Goal: Information Seeking & Learning: Learn about a topic

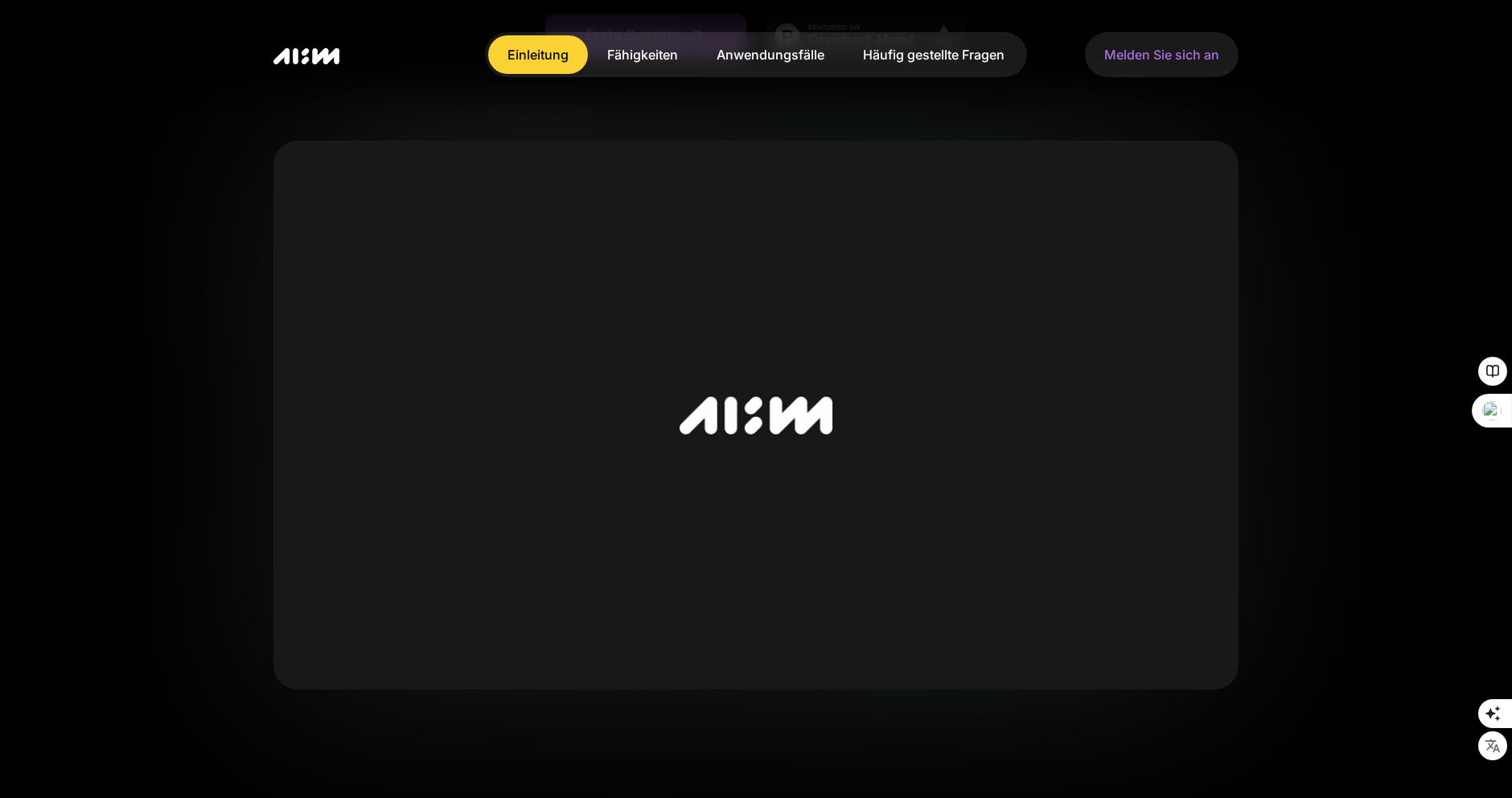
scroll to position [291, 0]
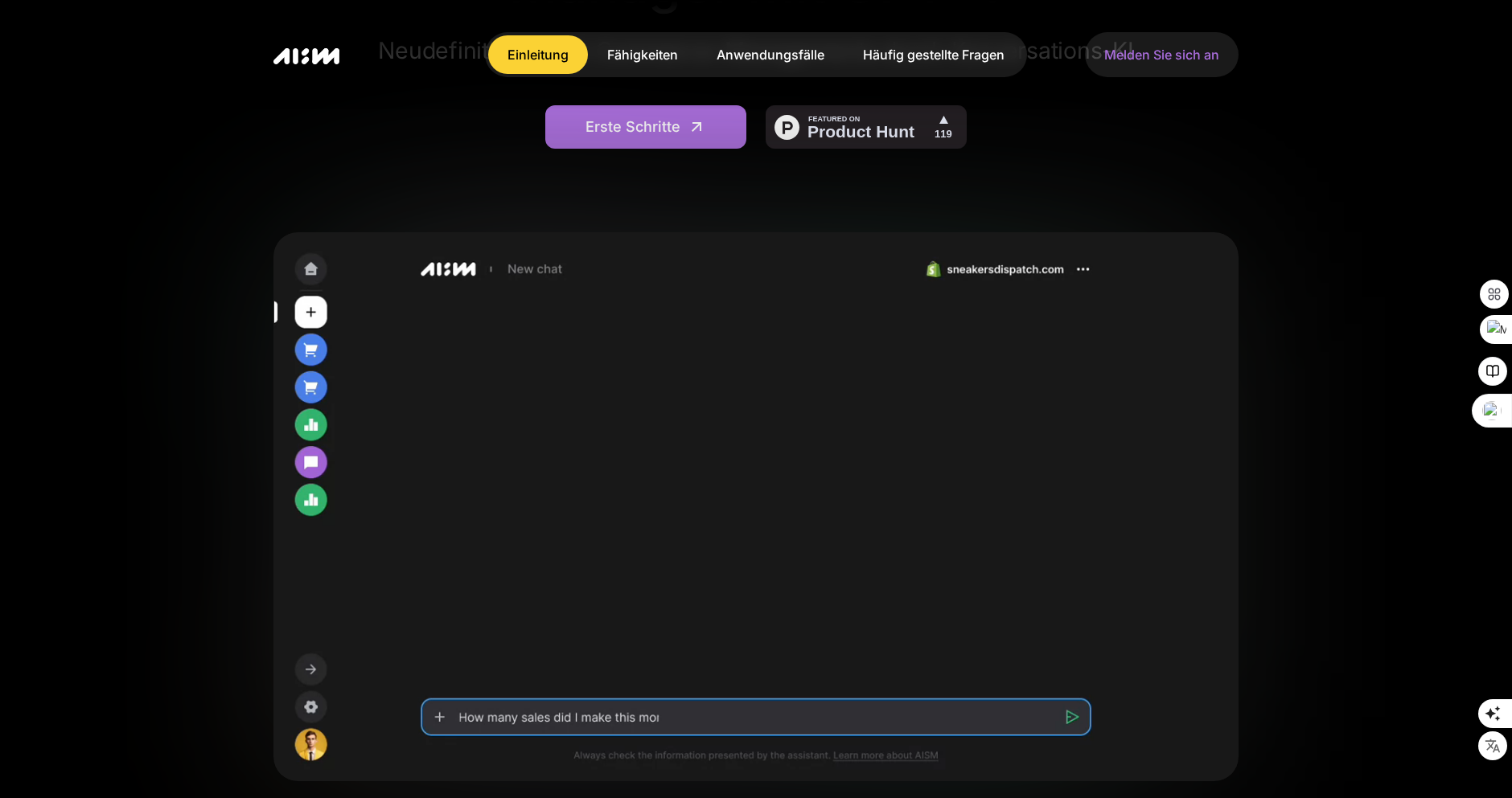
click at [759, 52] on font "Anwendungsfälle" at bounding box center [770, 54] width 108 height 16
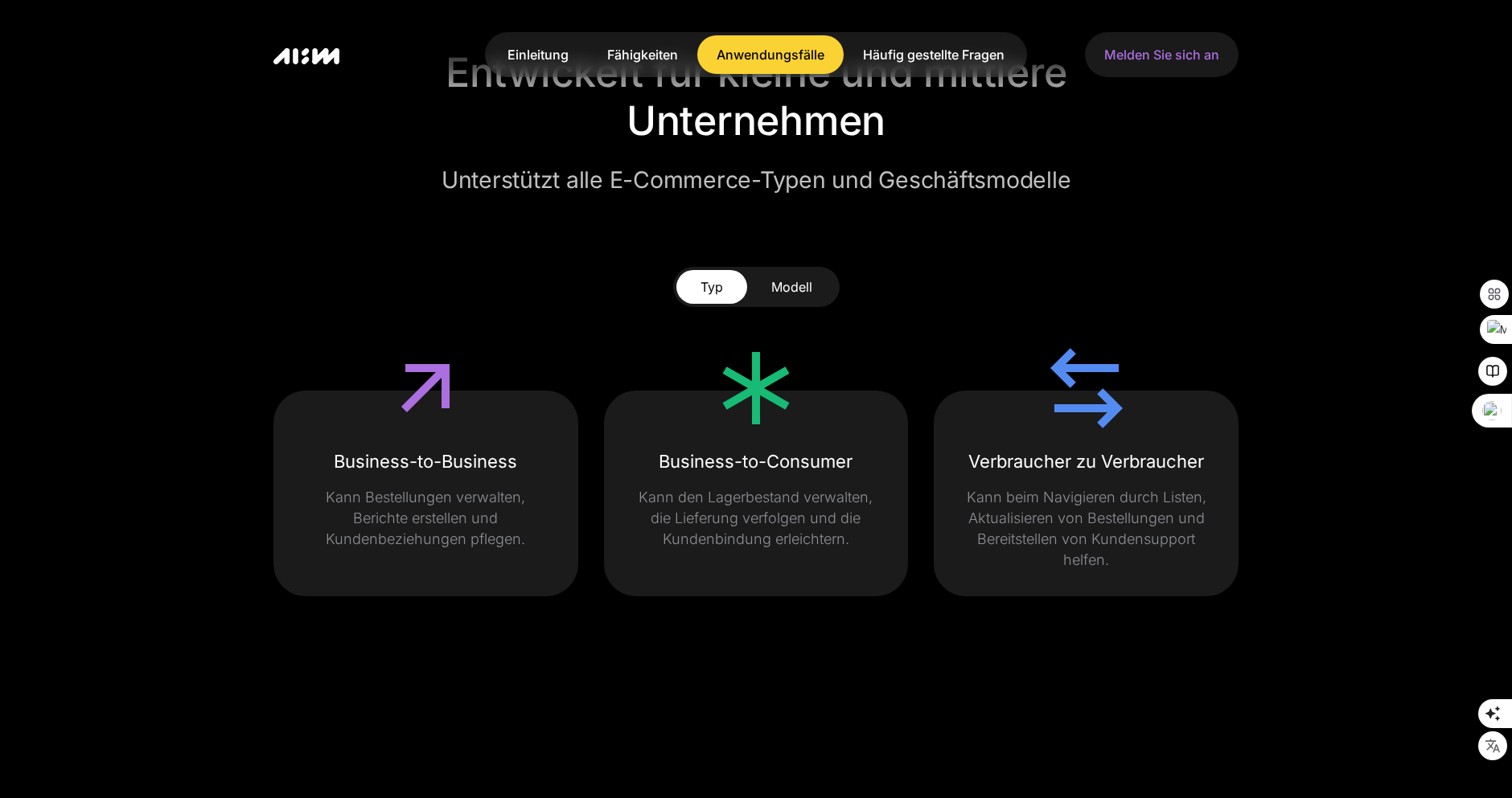
scroll to position [3521, 0]
click at [728, 470] on font "Business-to-Consumer" at bounding box center [755, 460] width 193 height 21
click at [780, 293] on font "Modell" at bounding box center [792, 285] width 41 height 16
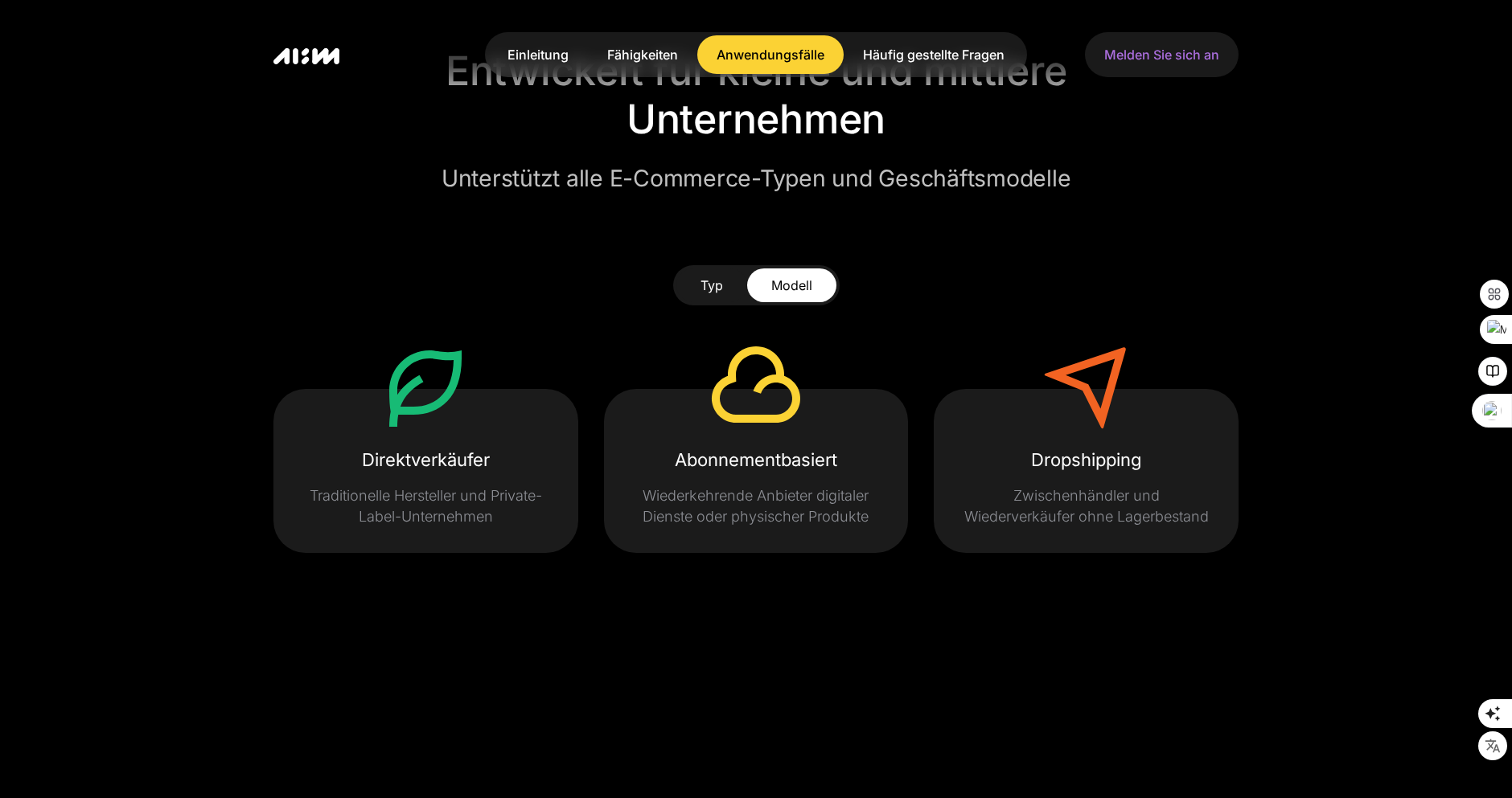
click at [723, 302] on link "Typ" at bounding box center [712, 285] width 71 height 34
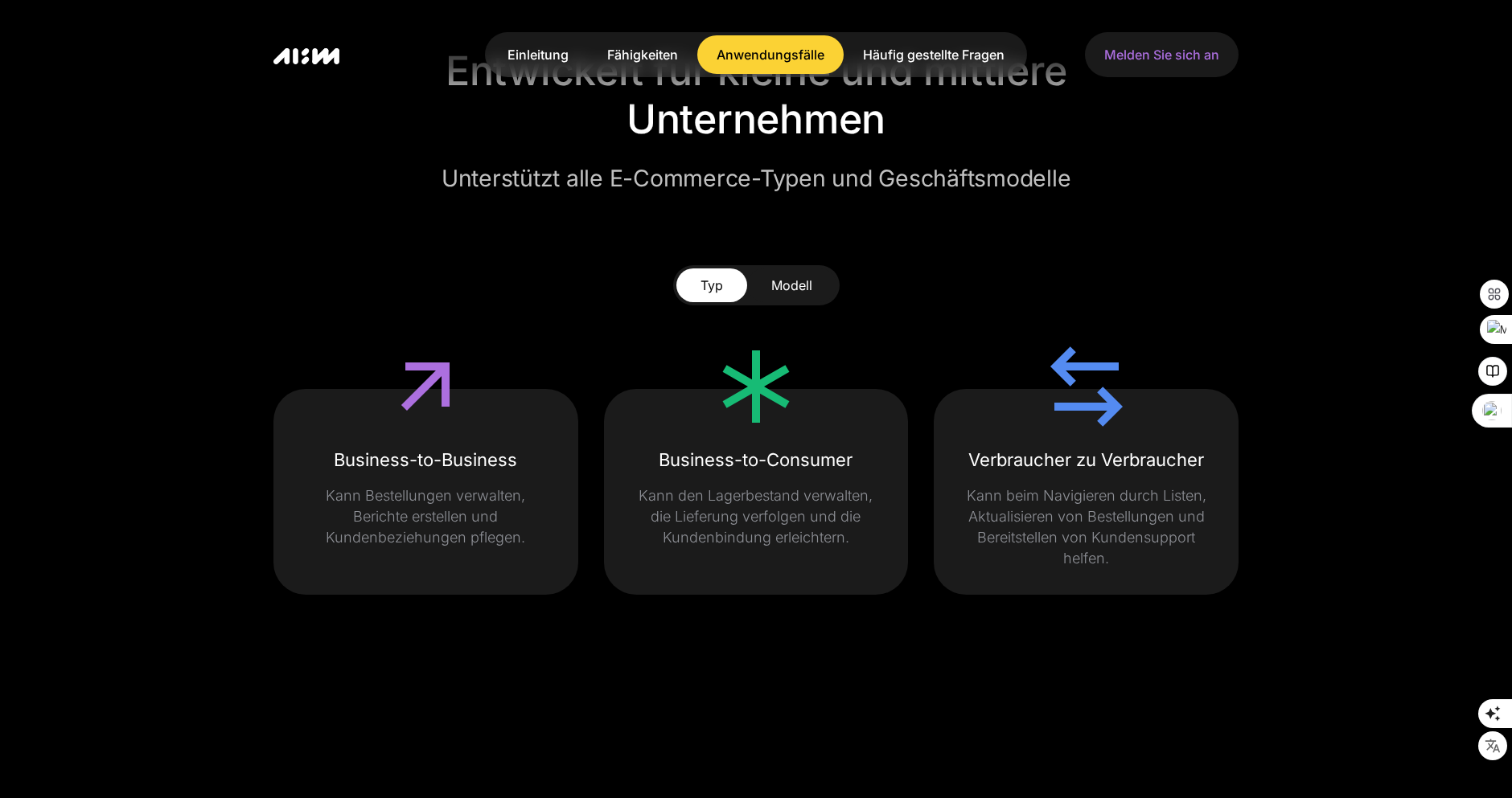
click at [745, 434] on icon at bounding box center [756, 387] width 96 height 96
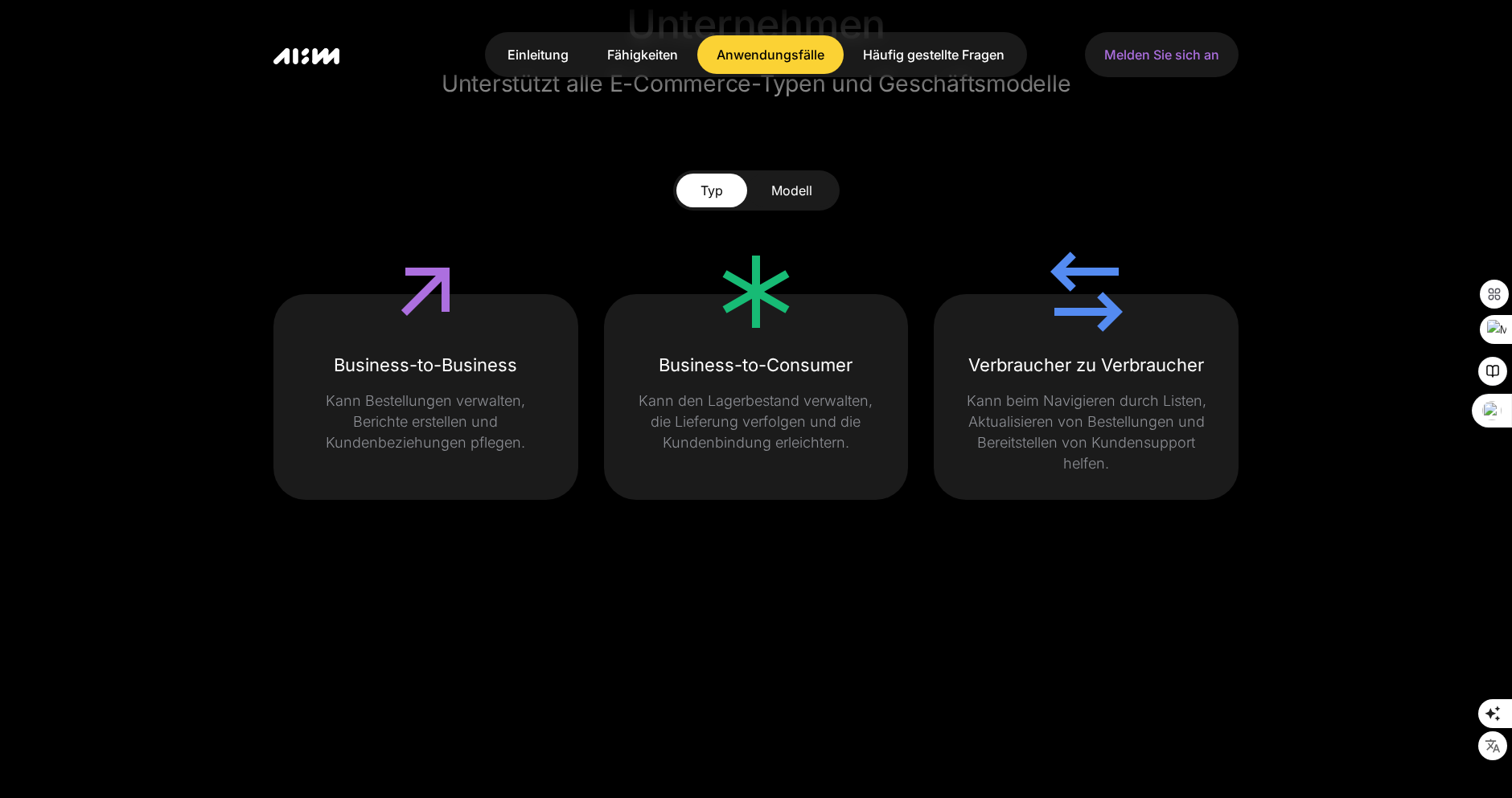
click at [741, 405] on div "Business-to-Consumer Kann den Lagerbestand verwalten, die Lieferung verfolgen u…" at bounding box center [756, 397] width 305 height 206
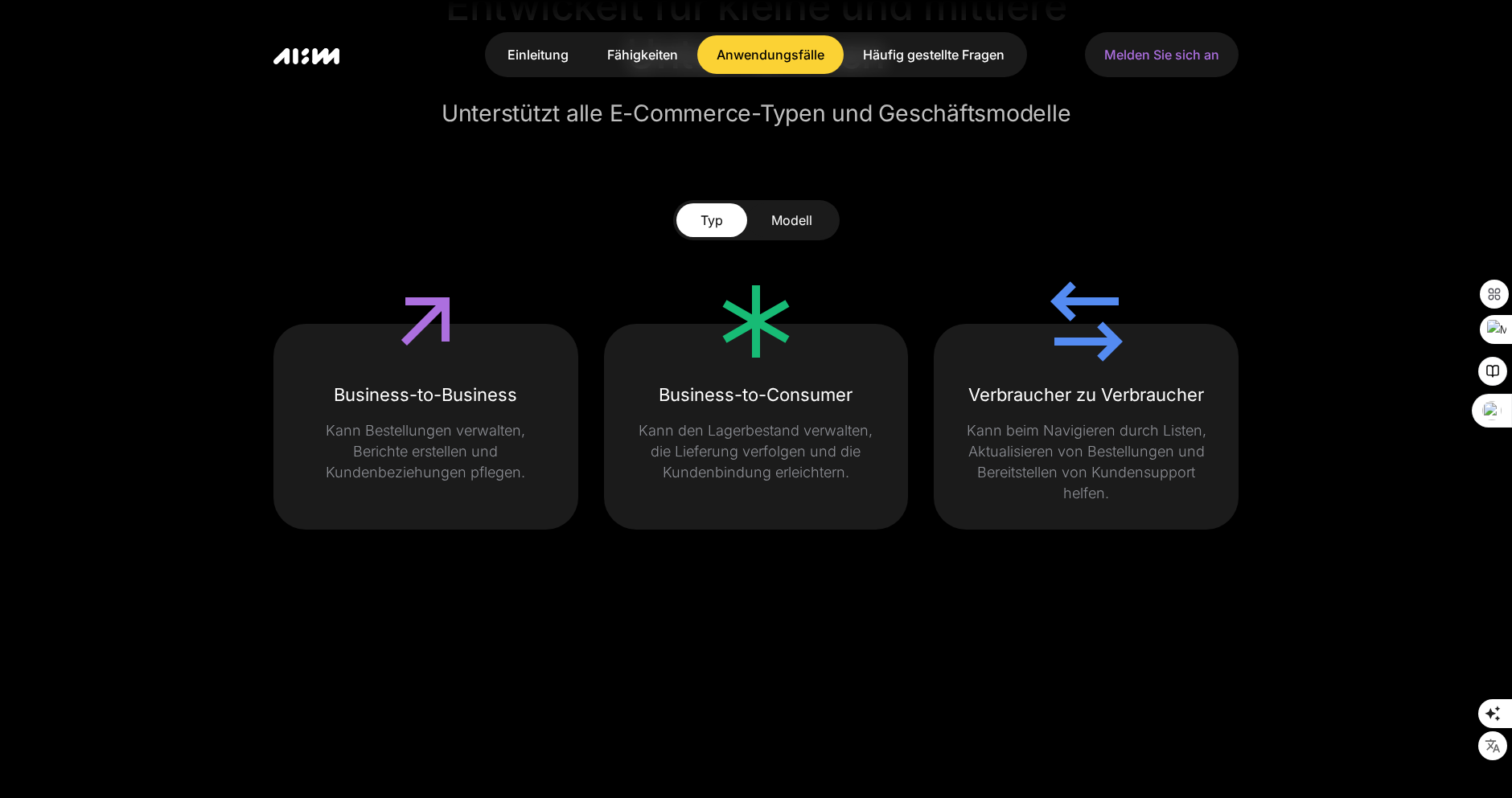
scroll to position [3592, 0]
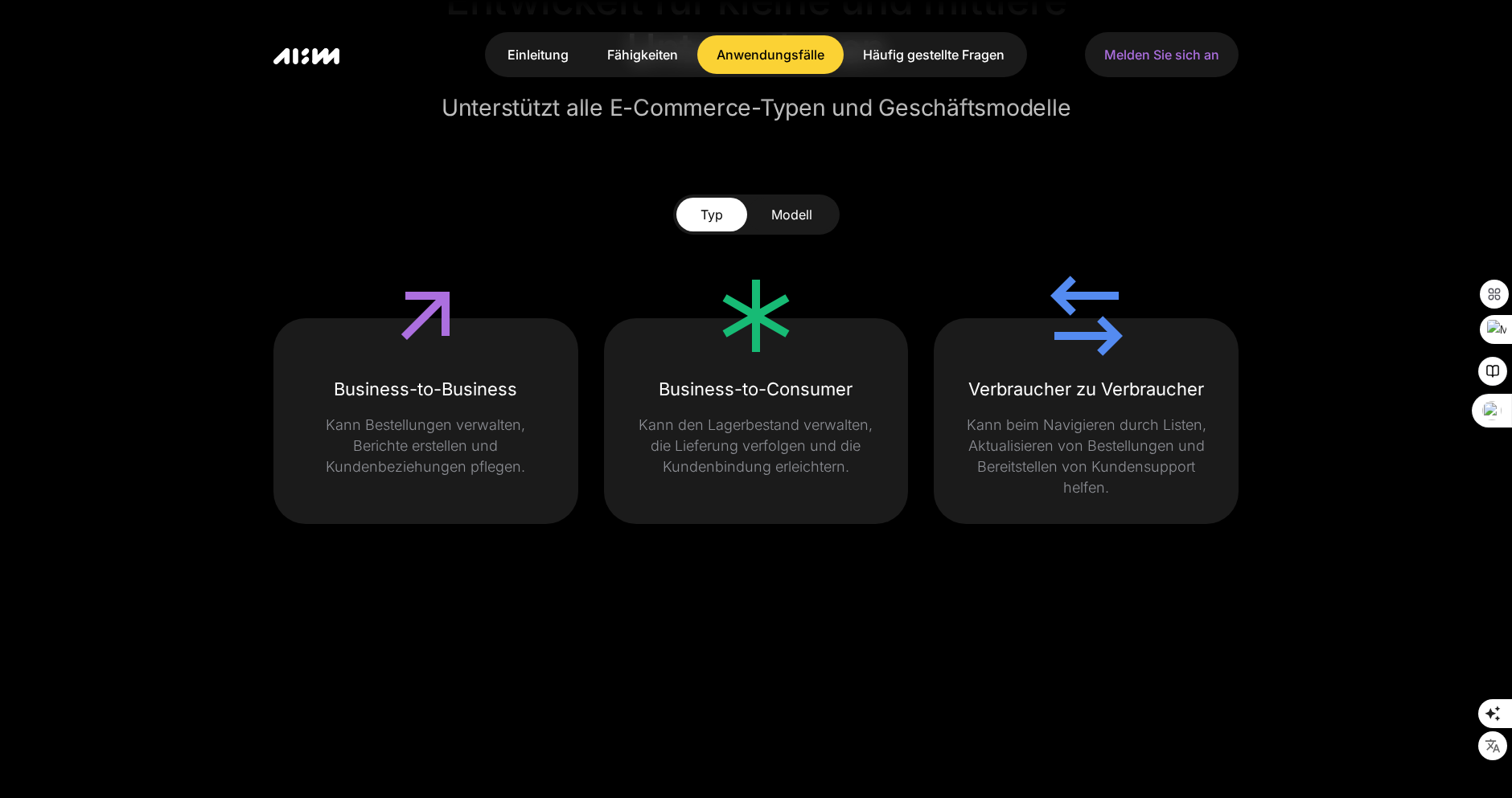
click at [665, 423] on div "Business-to-Consumer Kann den Lagerbestand verwalten, die Lieferung verfolgen u…" at bounding box center [756, 421] width 305 height 206
click at [767, 402] on div "Business-to-Consumer" at bounding box center [756, 388] width 253 height 26
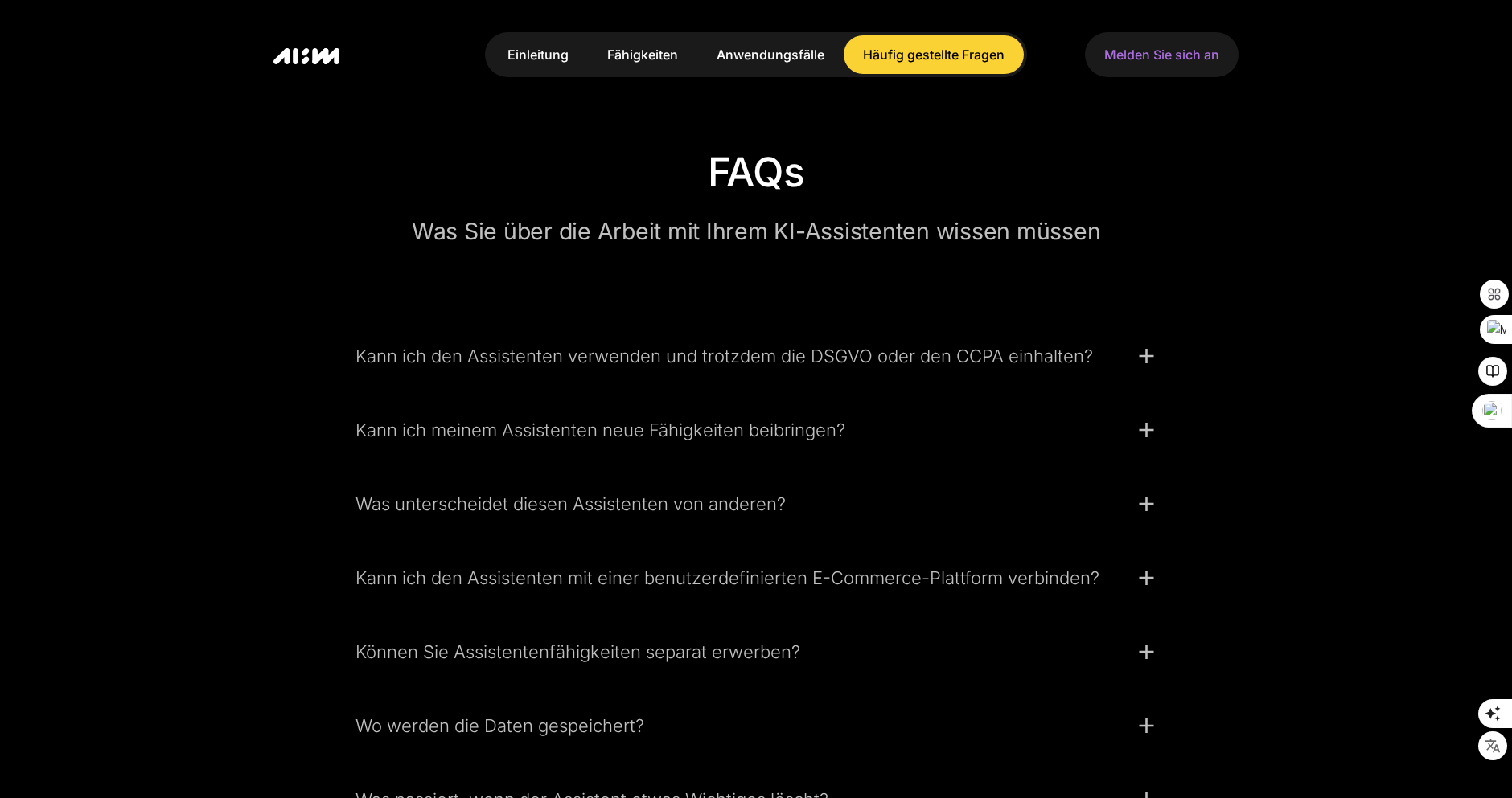
scroll to position [4143, 0]
click at [1149, 363] on icon at bounding box center [1146, 354] width 19 height 19
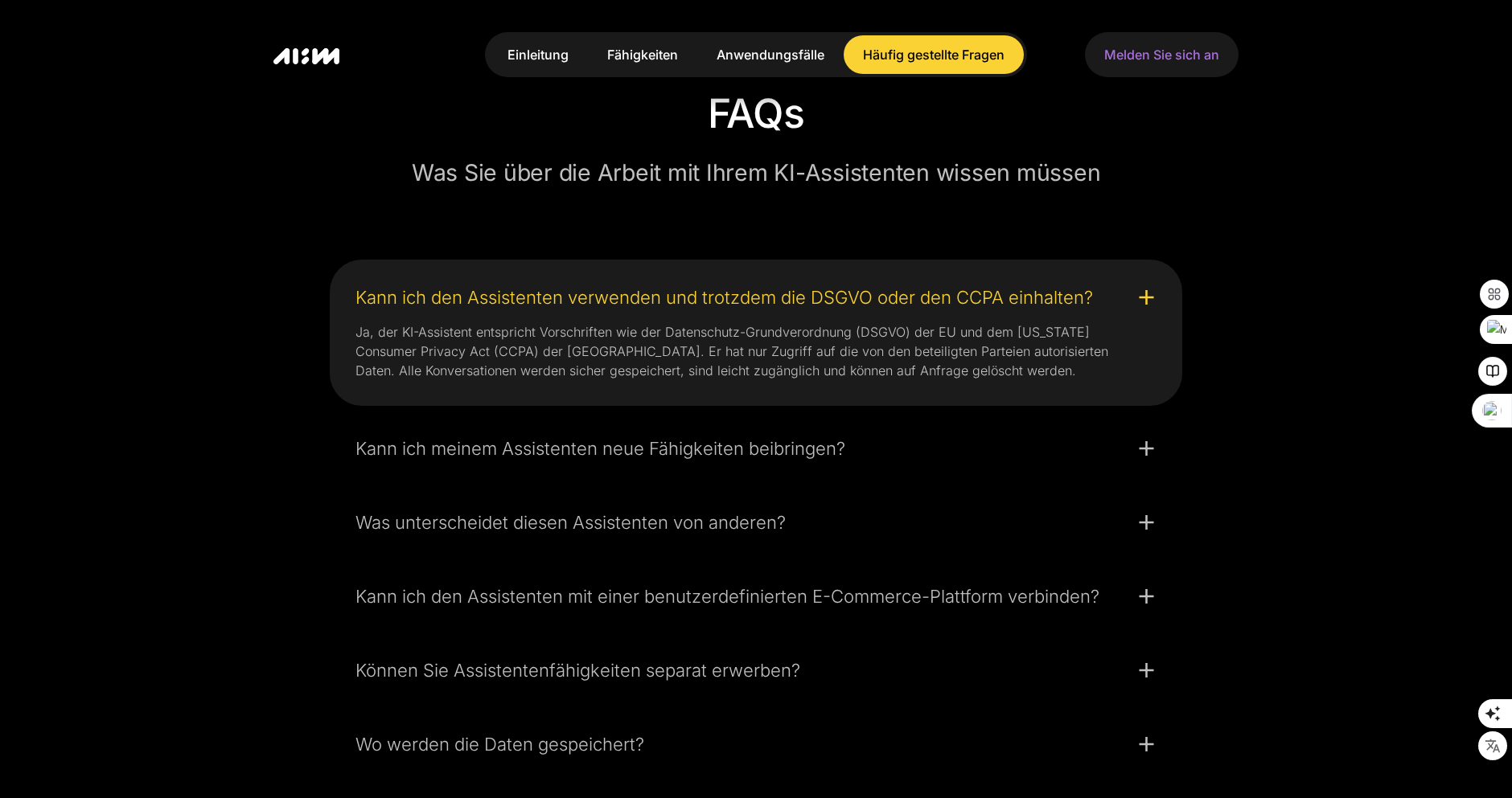
scroll to position [4204, 0]
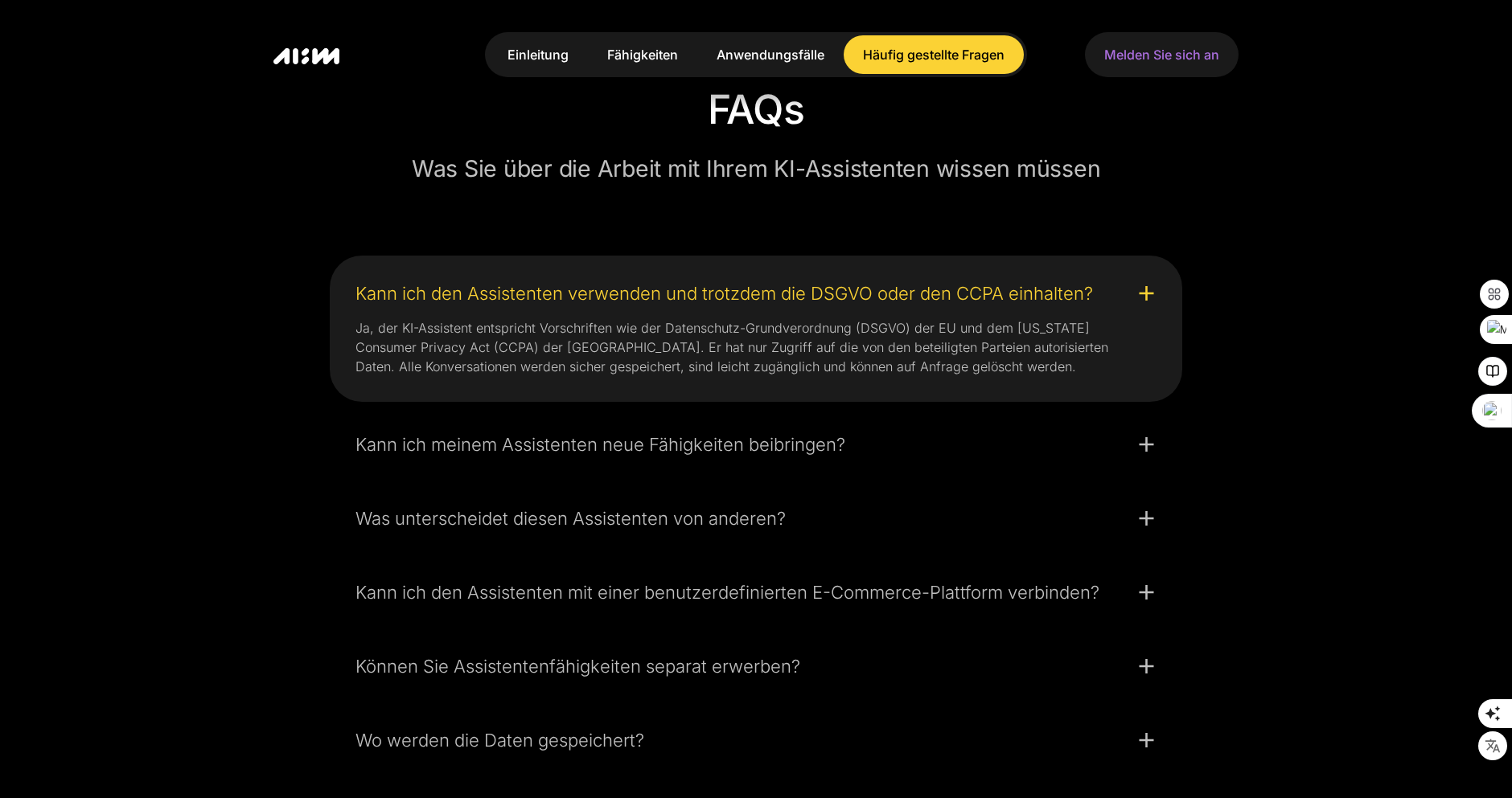
click at [1146, 452] on icon at bounding box center [1147, 444] width 14 height 14
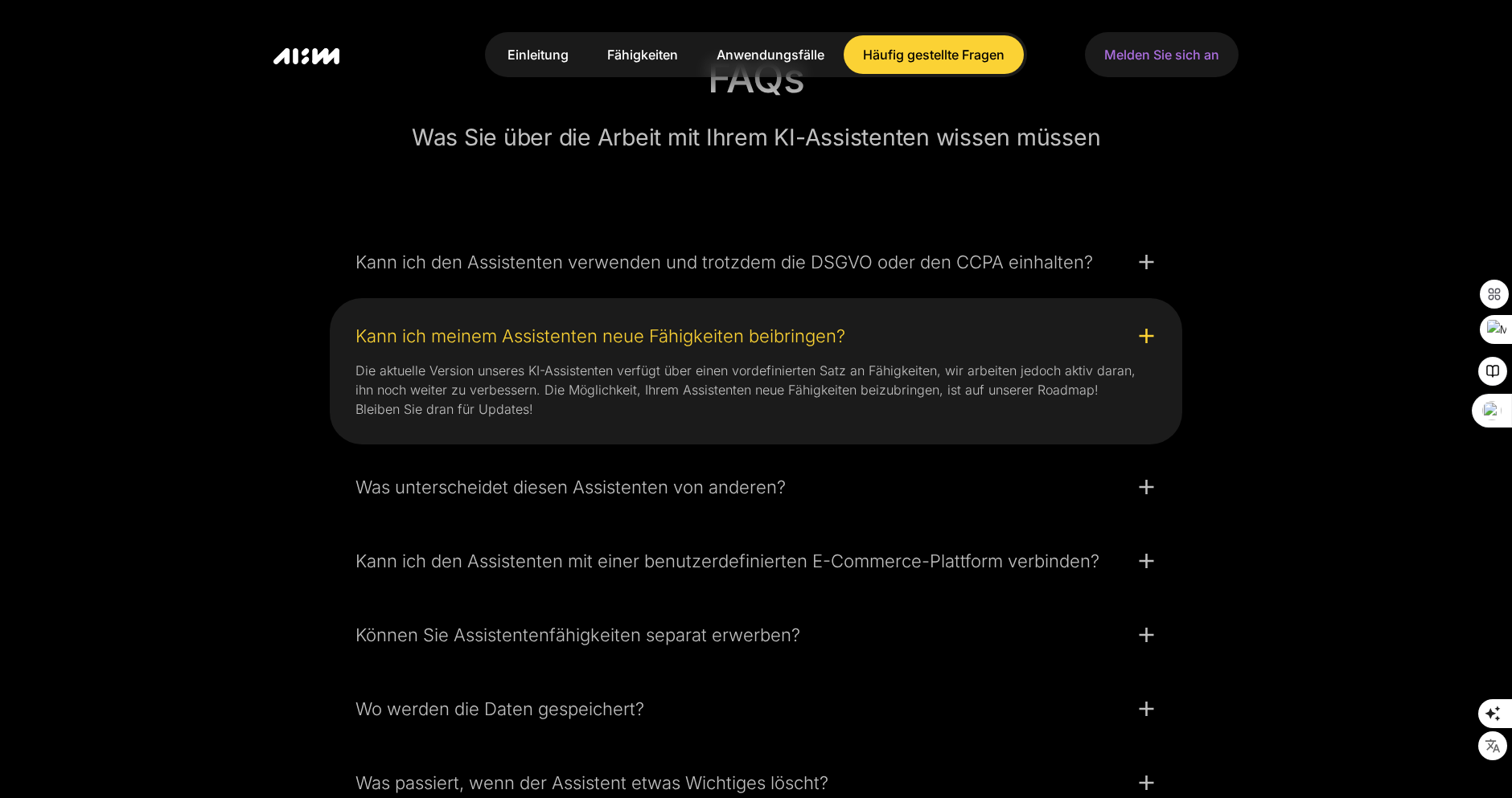
scroll to position [4238, 0]
click at [358, 495] on font "Was unterscheidet diesen Assistenten von anderen?" at bounding box center [570, 485] width 430 height 21
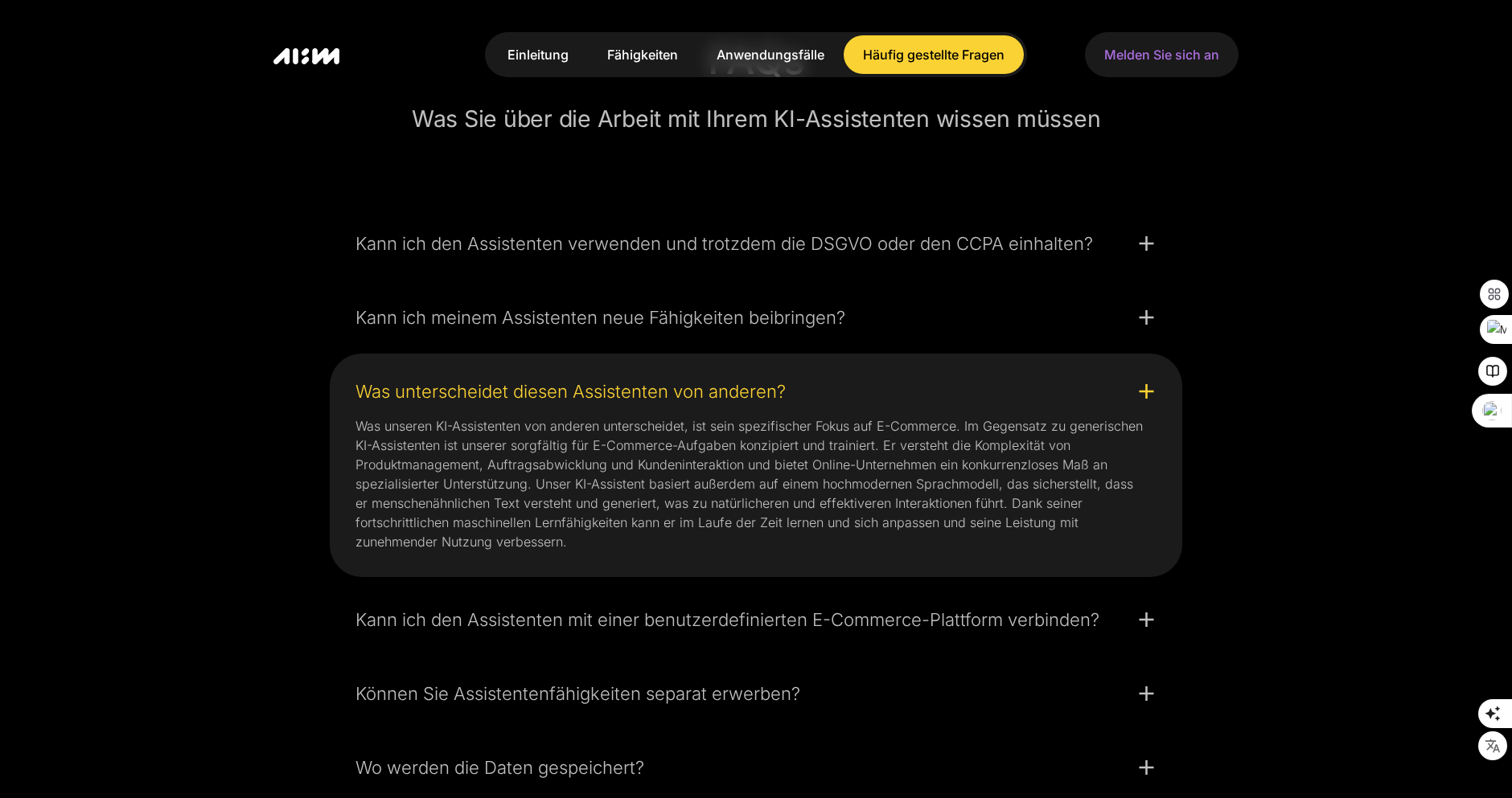
scroll to position [4260, 0]
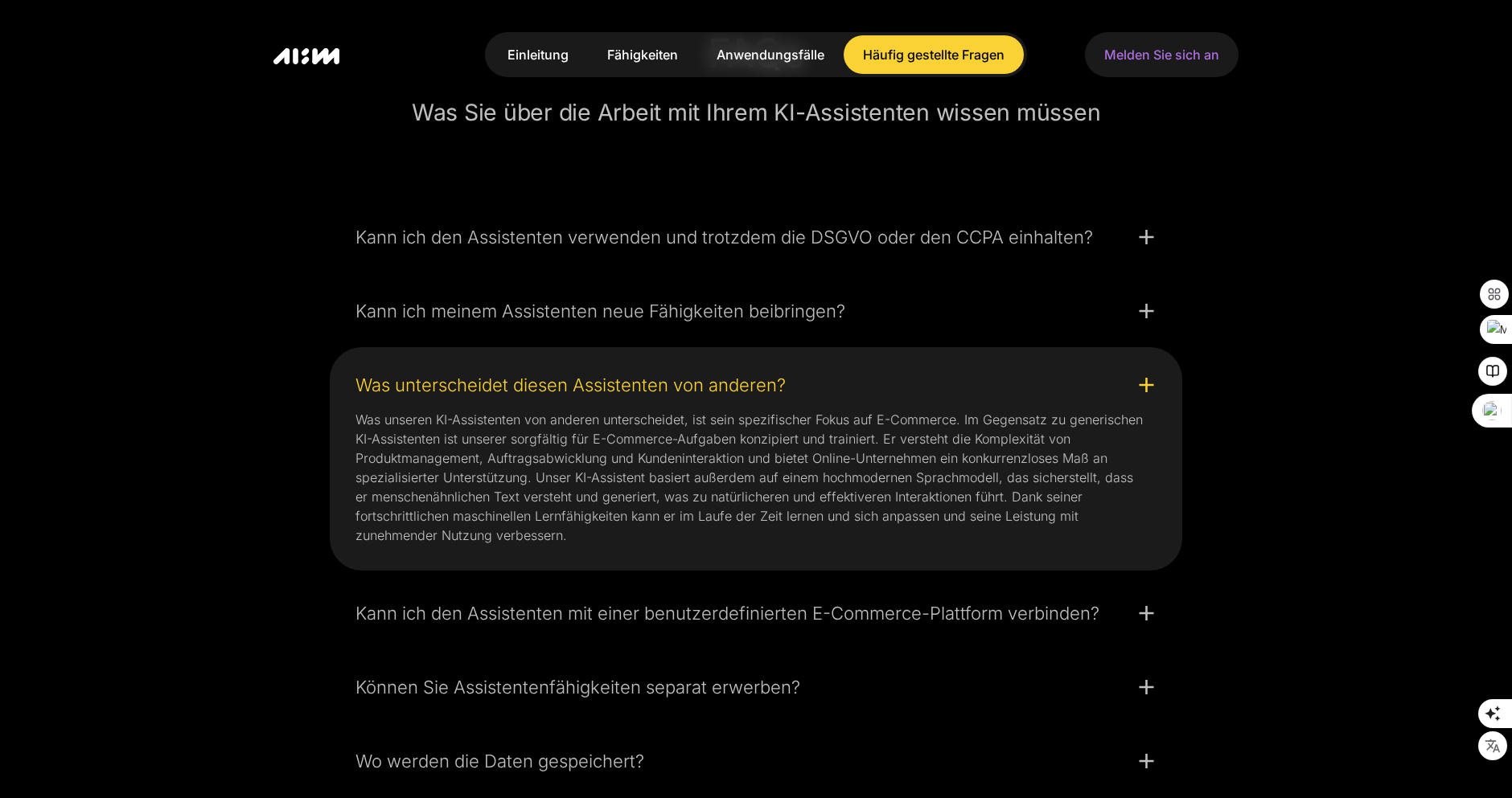
click at [544, 52] on font "Einleitung" at bounding box center [539, 54] width 62 height 16
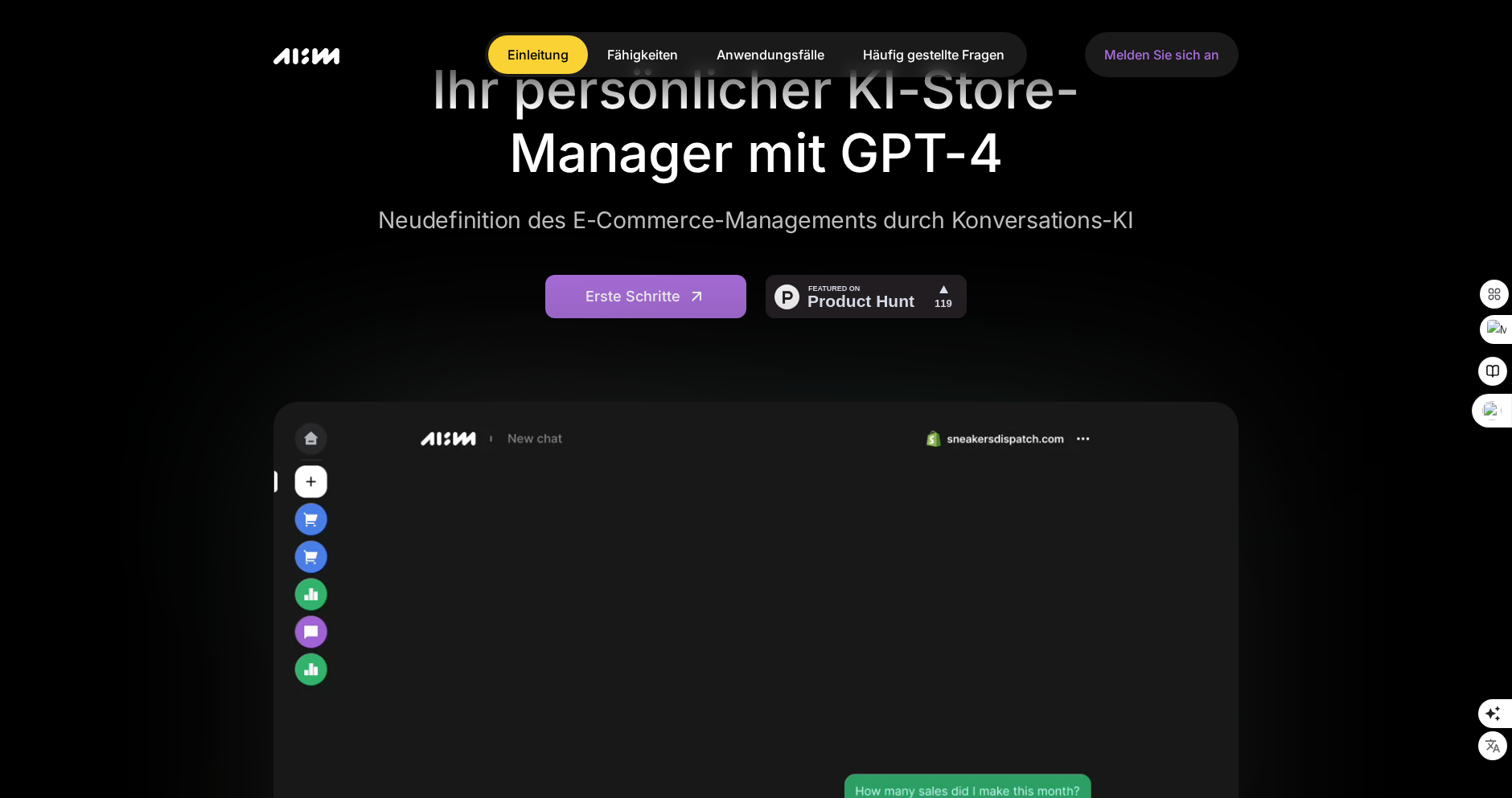
scroll to position [110, 0]
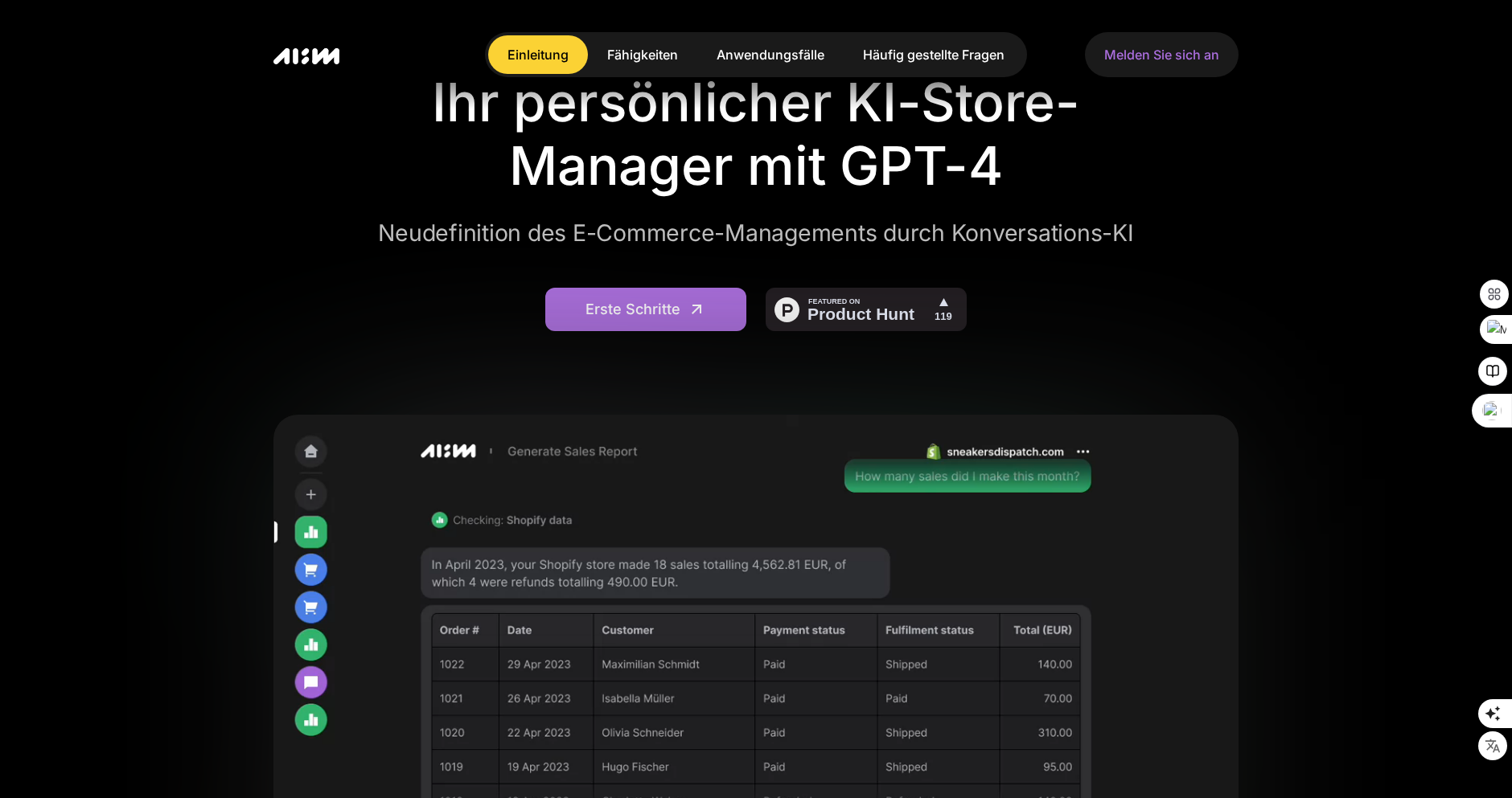
click at [788, 48] on font "Anwendungsfälle" at bounding box center [770, 54] width 108 height 16
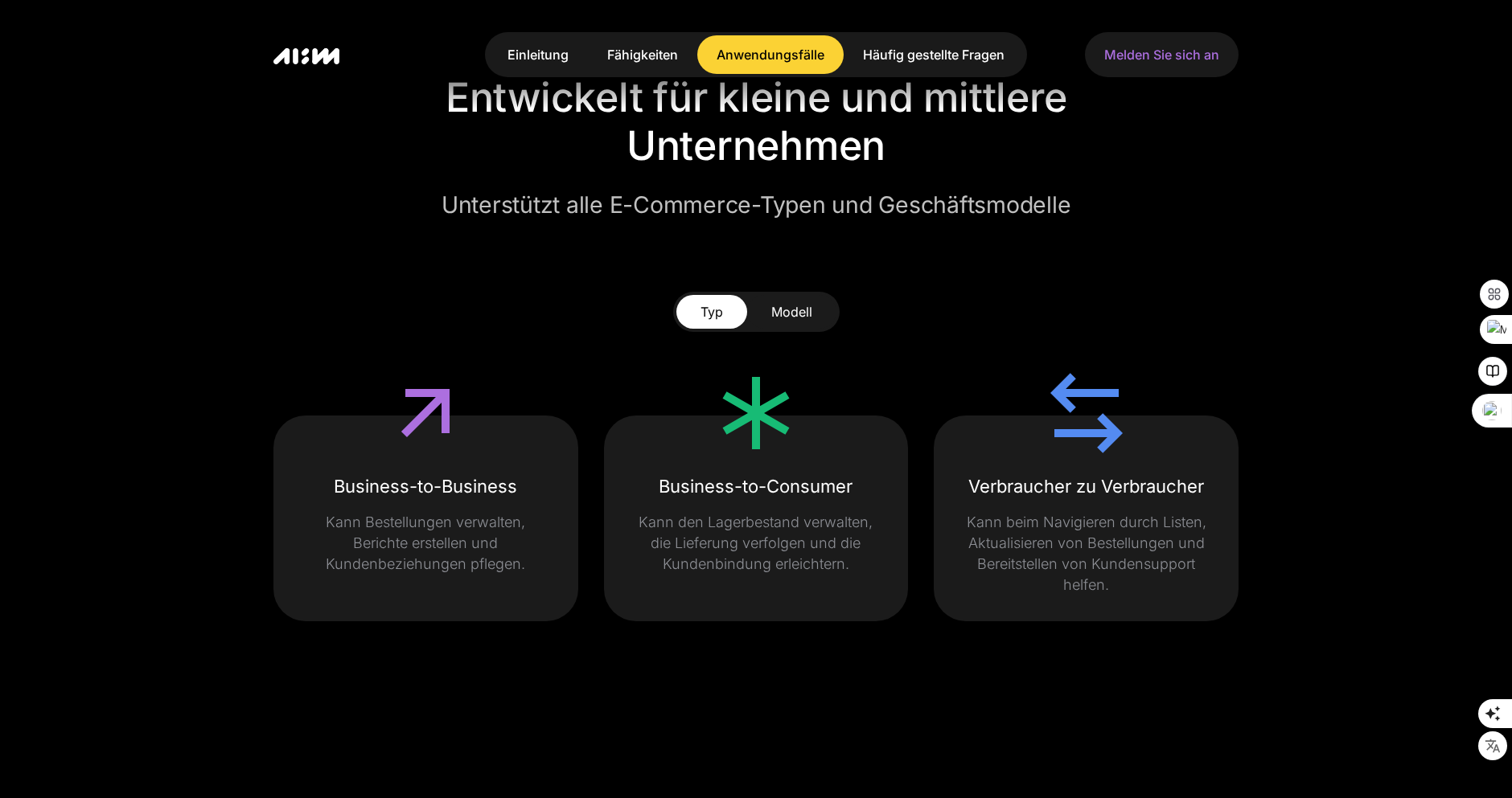
scroll to position [3495, 0]
click at [906, 60] on font "Häufig gestellte Fragen" at bounding box center [933, 54] width 141 height 16
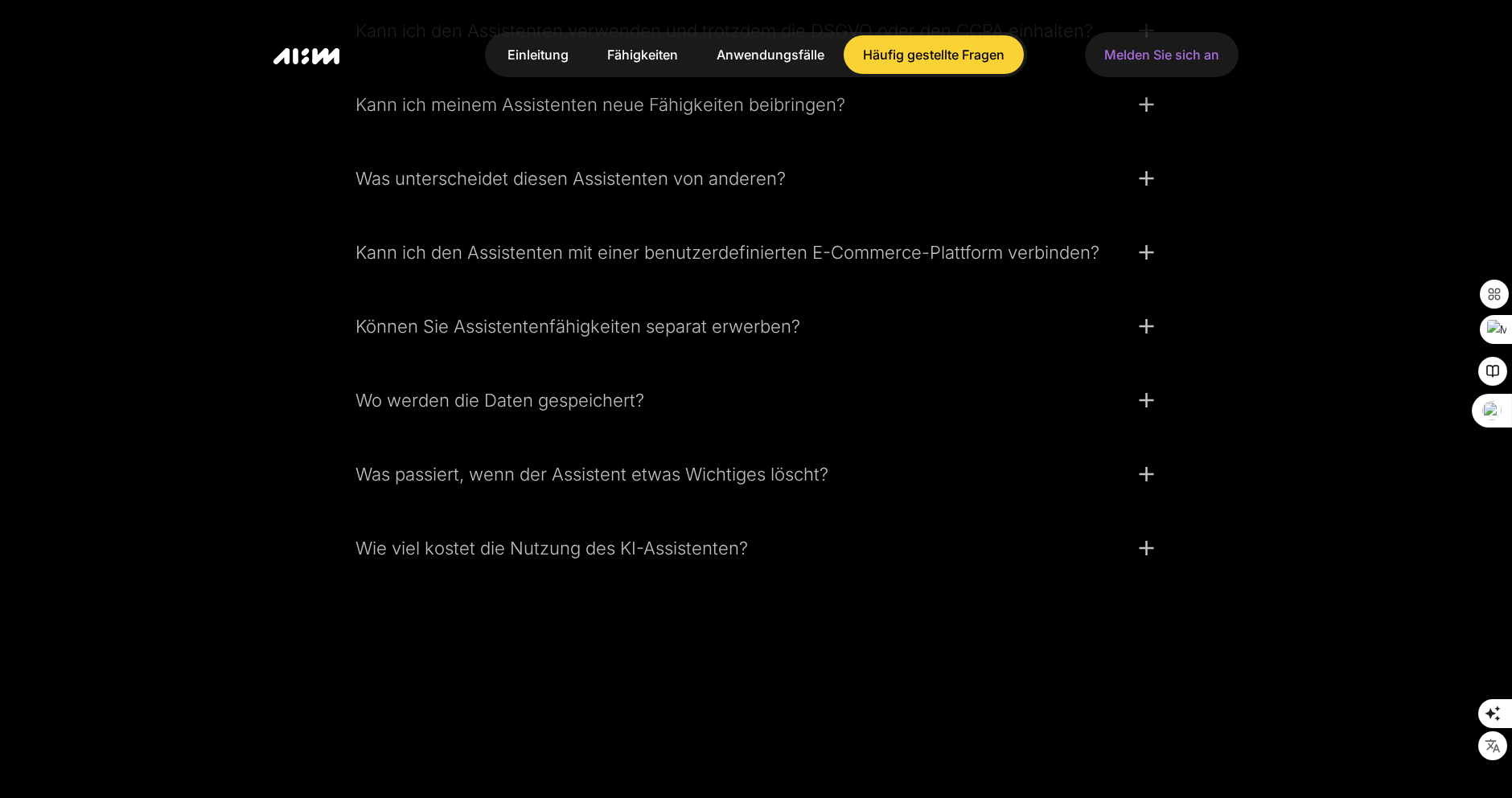
scroll to position [4476, 0]
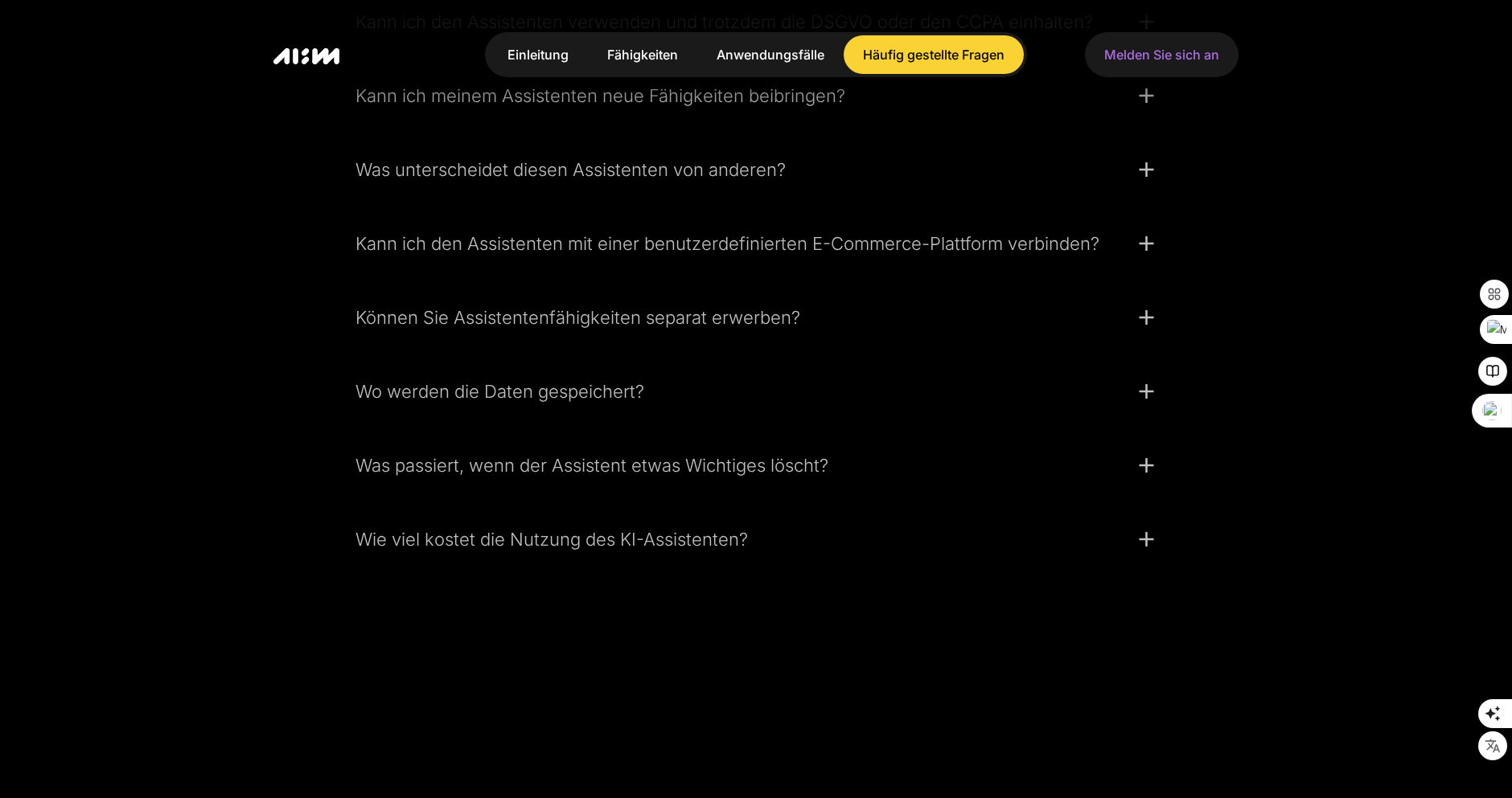
click at [426, 550] on font "Wie viel kostet die Nutzung des KI-Assistenten?" at bounding box center [552, 539] width 392 height 21
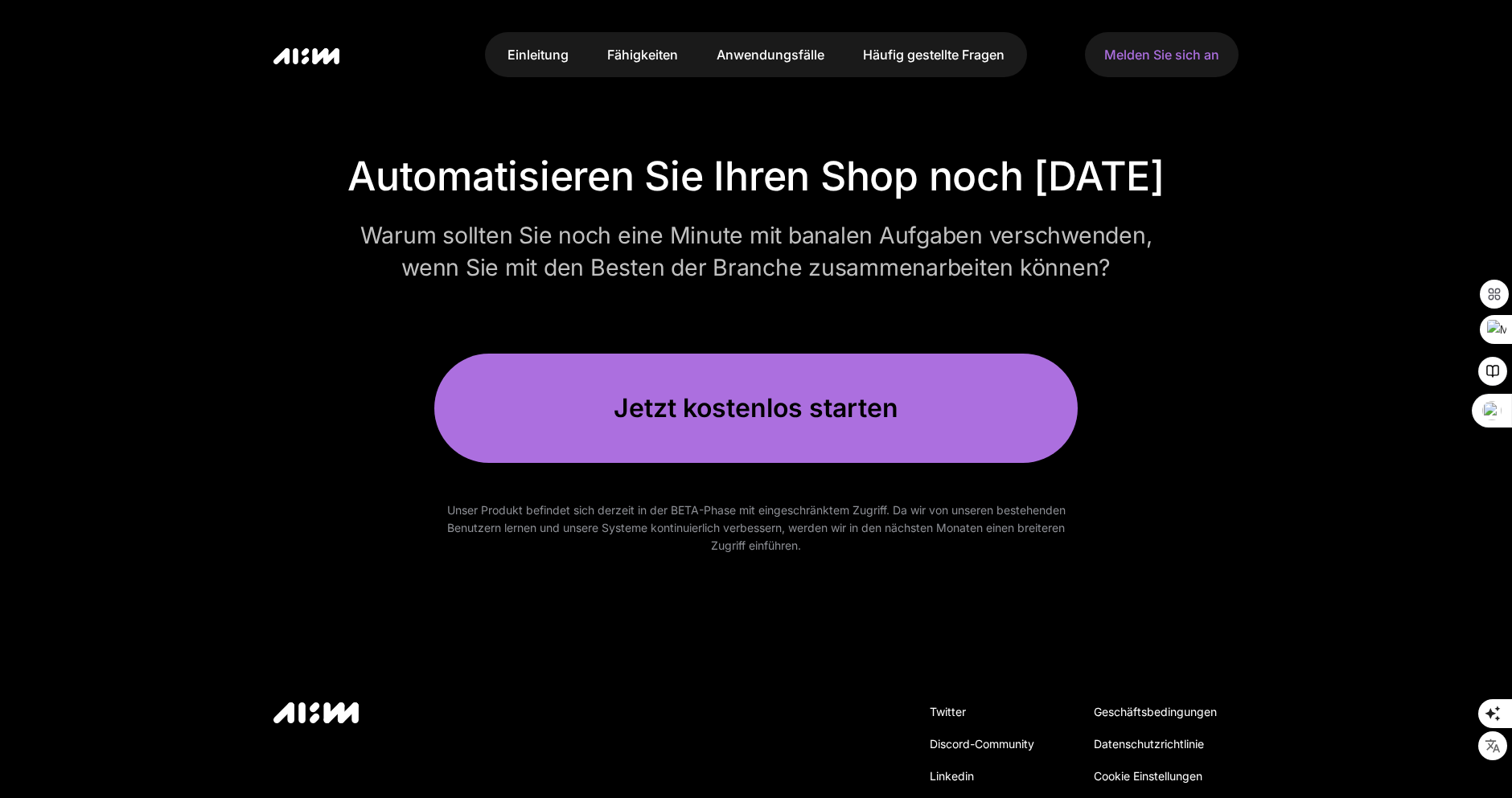
scroll to position [5445, 0]
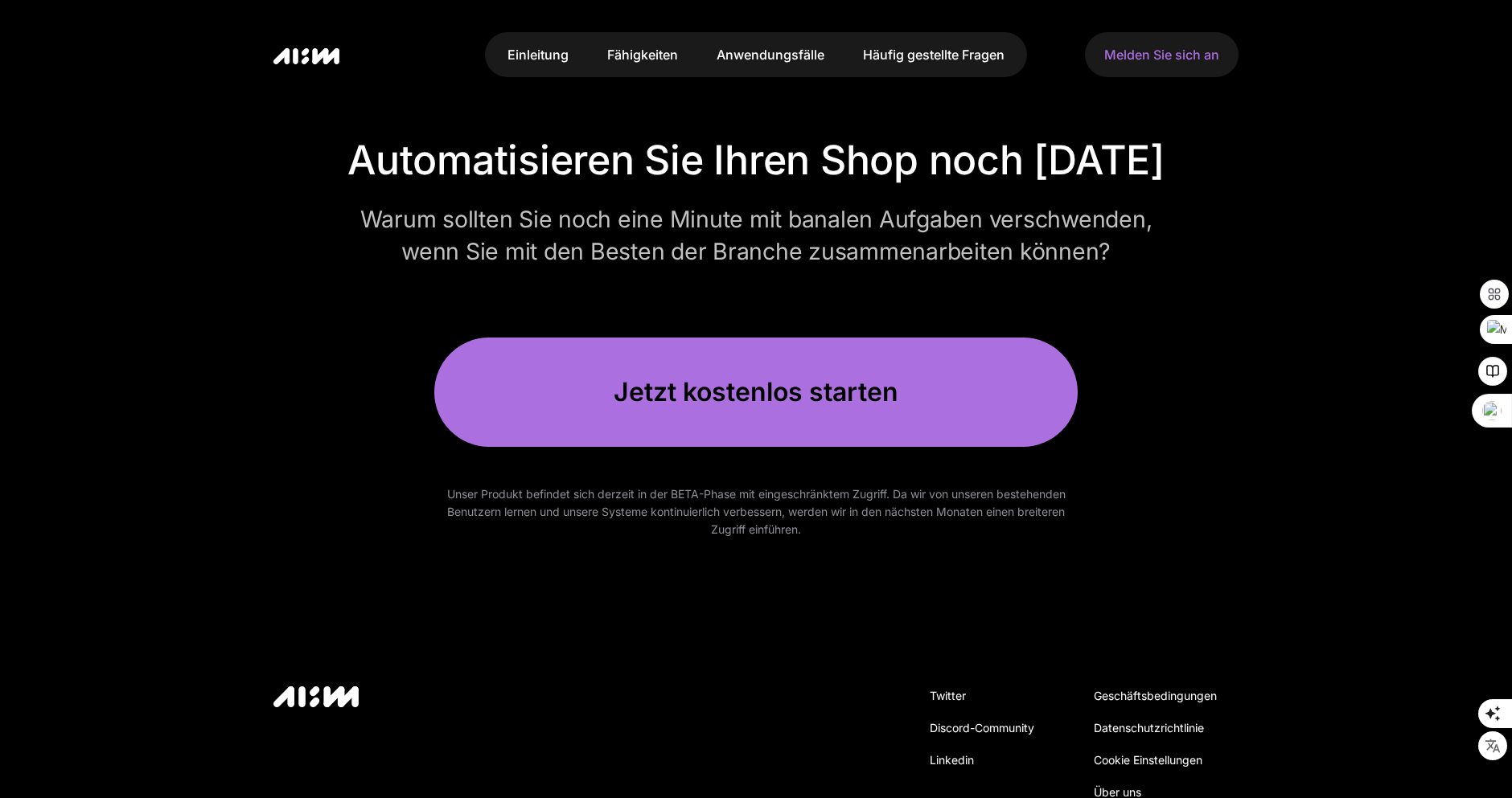
click at [605, 409] on div "Jetzt kostenlos starten" at bounding box center [756, 391] width 567 height 32
